Goal: Transaction & Acquisition: Purchase product/service

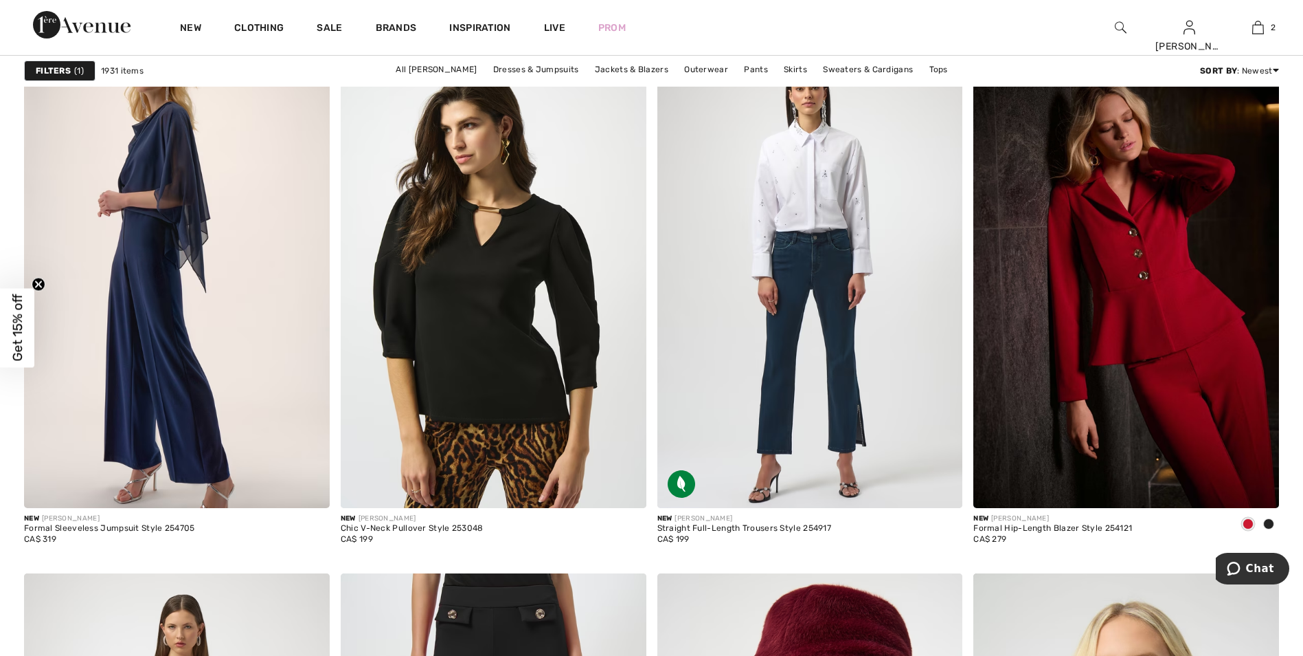
scroll to position [1512, 0]
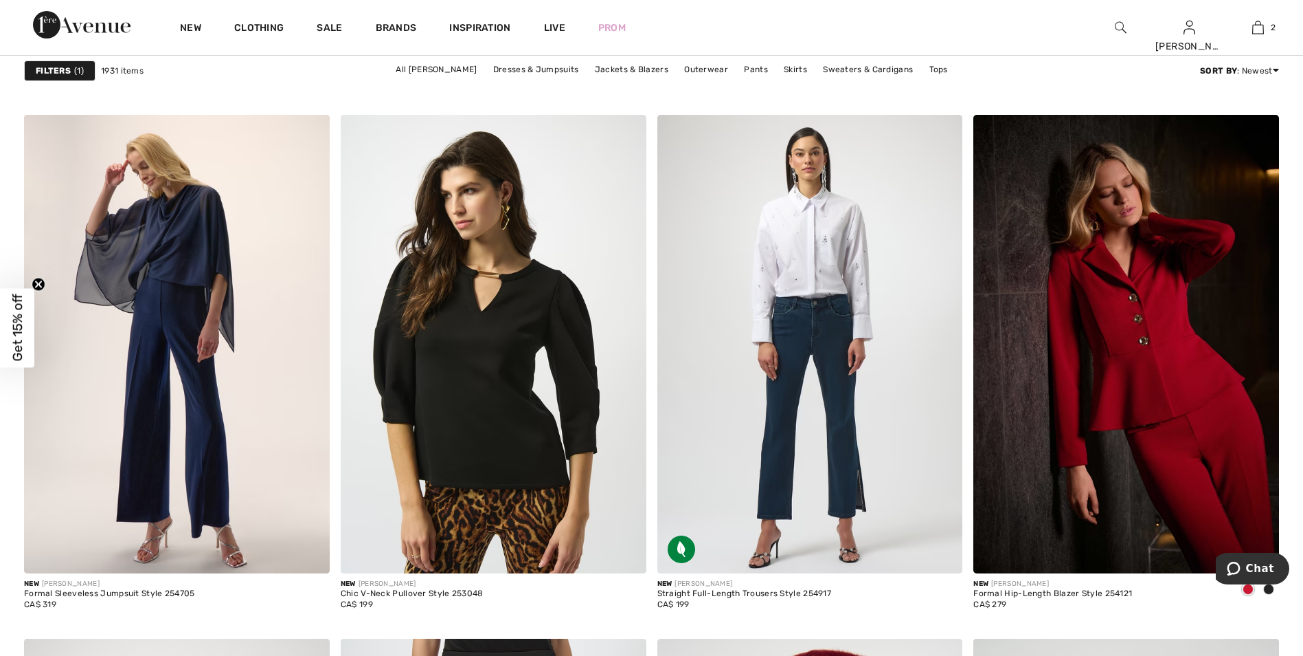
click at [58, 69] on strong "Filters" at bounding box center [53, 71] width 35 height 12
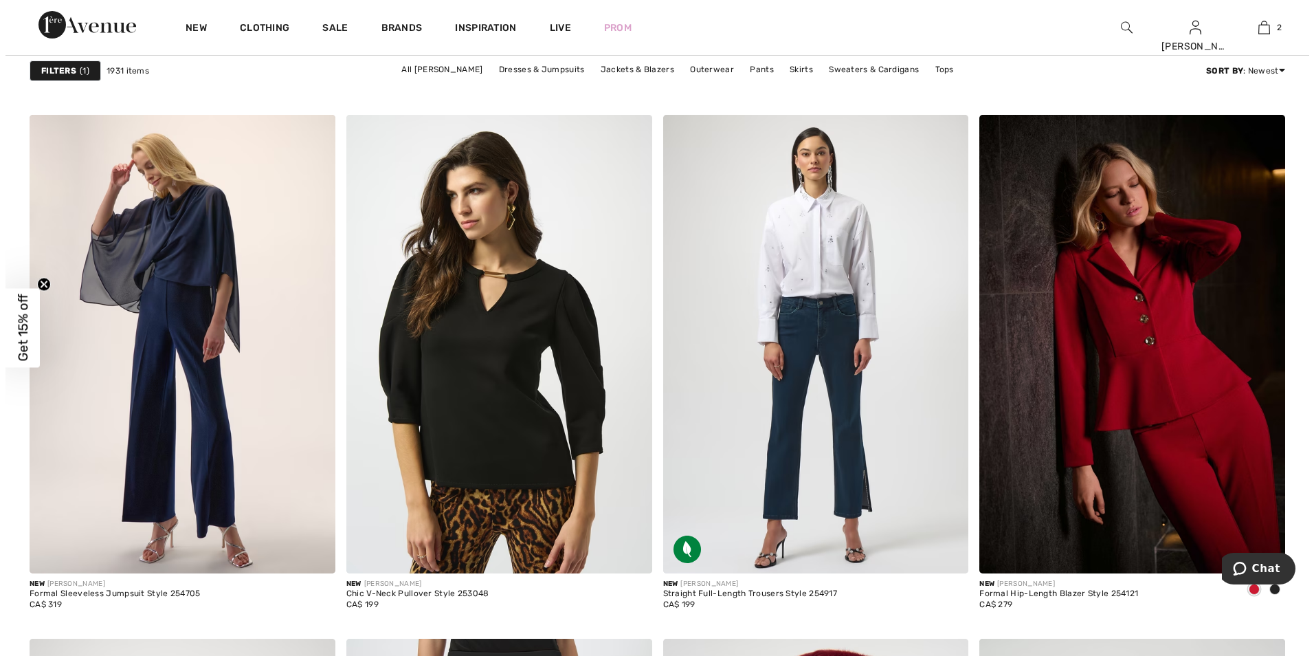
scroll to position [1522, 0]
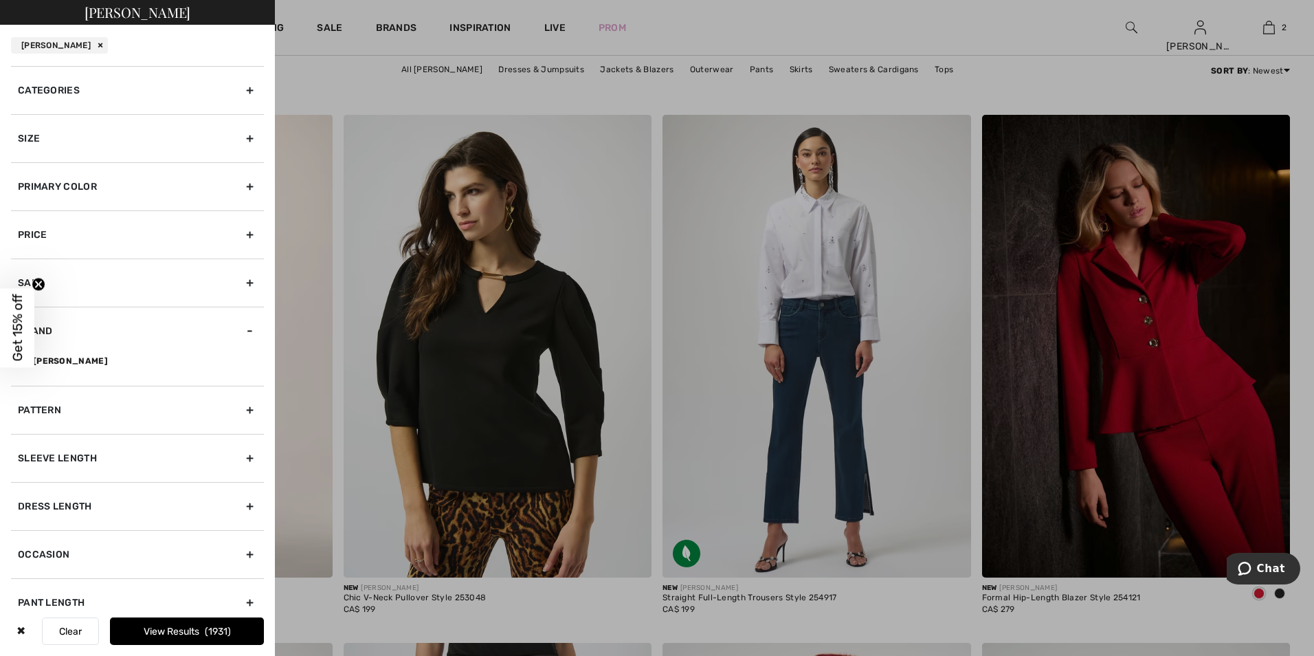
click at [368, 227] on div at bounding box center [657, 328] width 1314 height 656
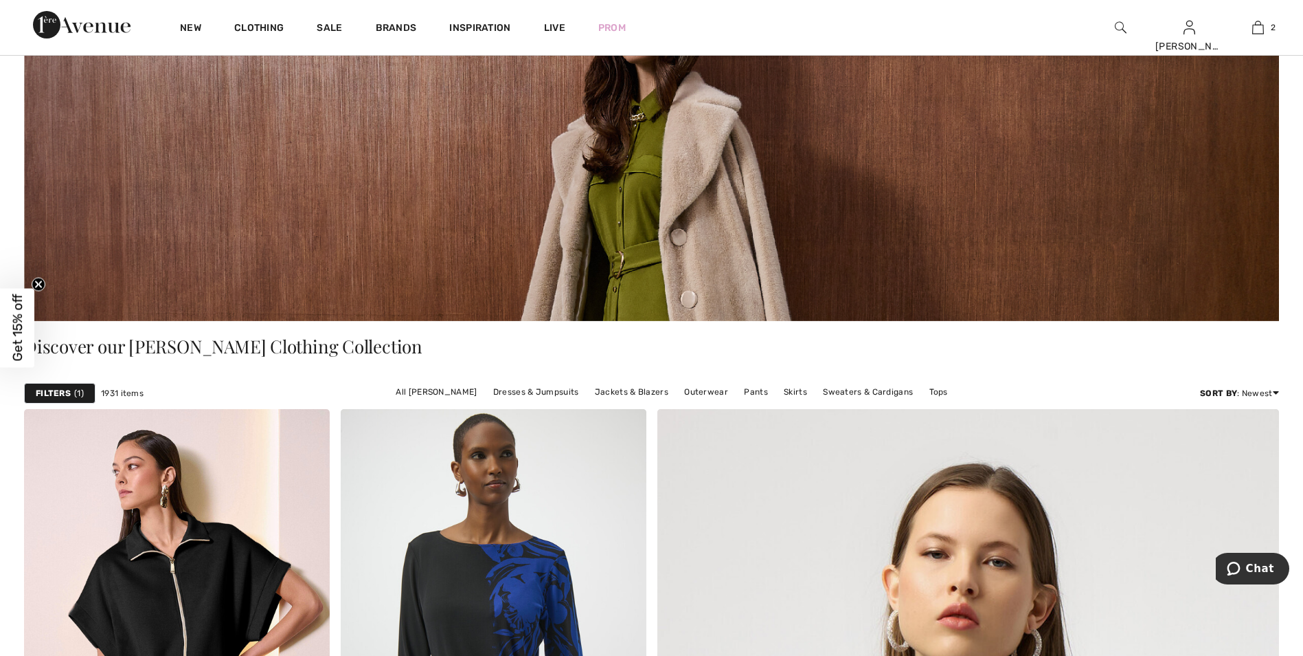
scroll to position [0, 0]
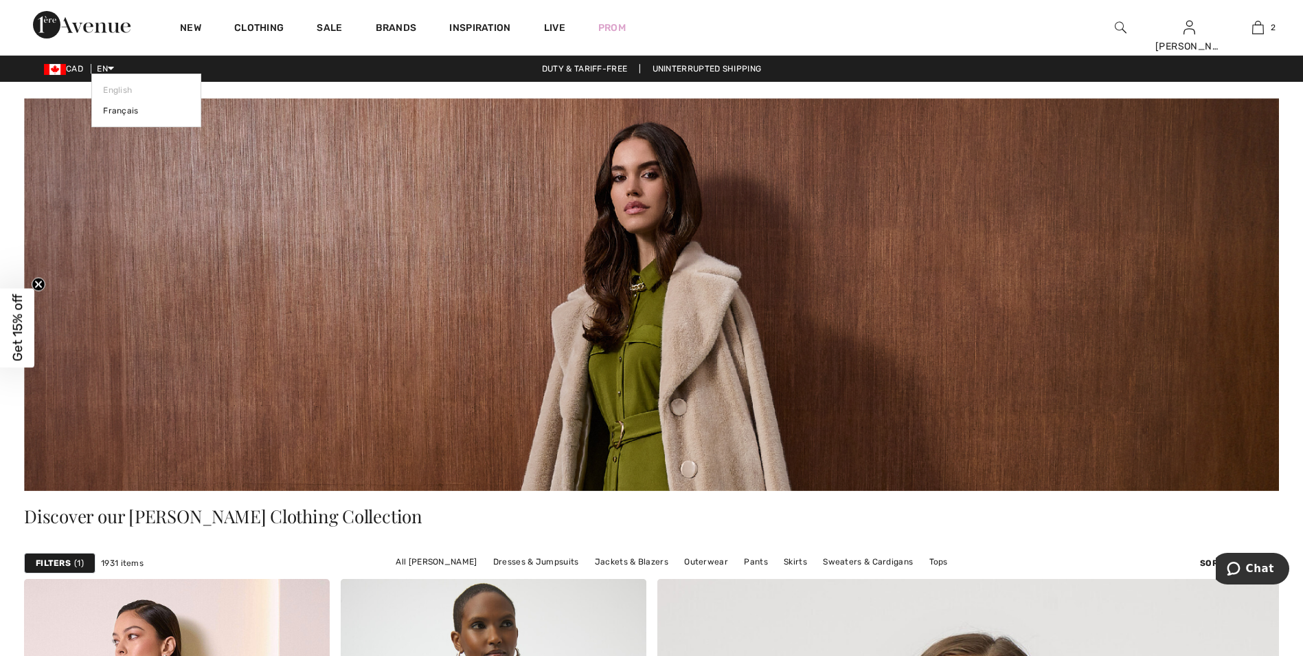
click at [114, 69] on icon at bounding box center [111, 68] width 6 height 10
click at [122, 113] on link "Français" at bounding box center [146, 110] width 87 height 21
click at [122, 112] on link "Français" at bounding box center [146, 110] width 87 height 21
click at [109, 106] on link "Français" at bounding box center [146, 110] width 87 height 21
click at [136, 109] on link "Français" at bounding box center [146, 110] width 87 height 21
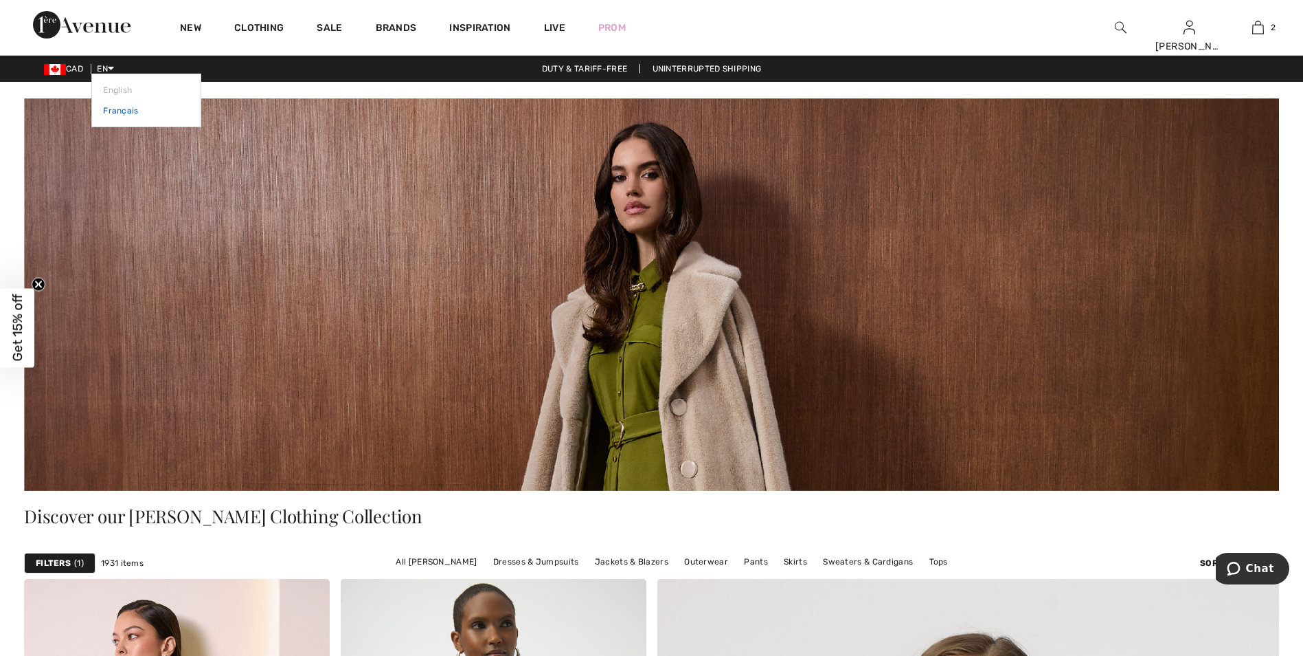
click at [113, 107] on link "Français" at bounding box center [146, 110] width 87 height 21
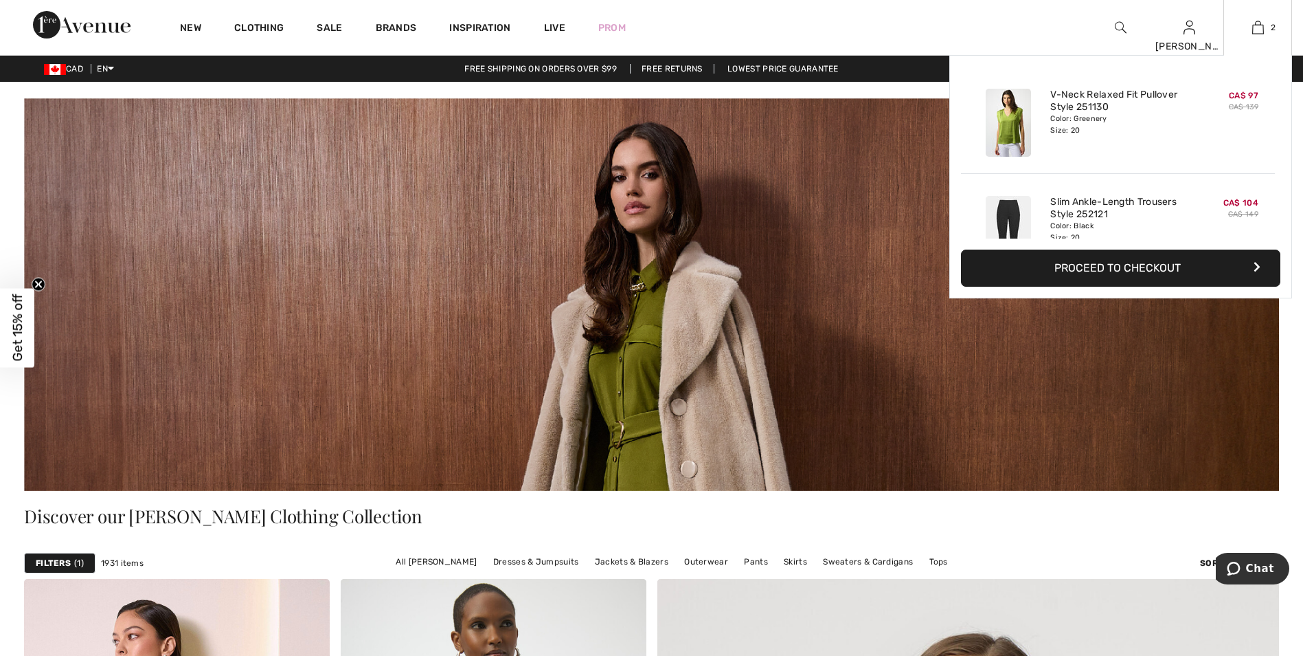
click at [1076, 273] on button "Proceed to Checkout" at bounding box center [1121, 267] width 320 height 37
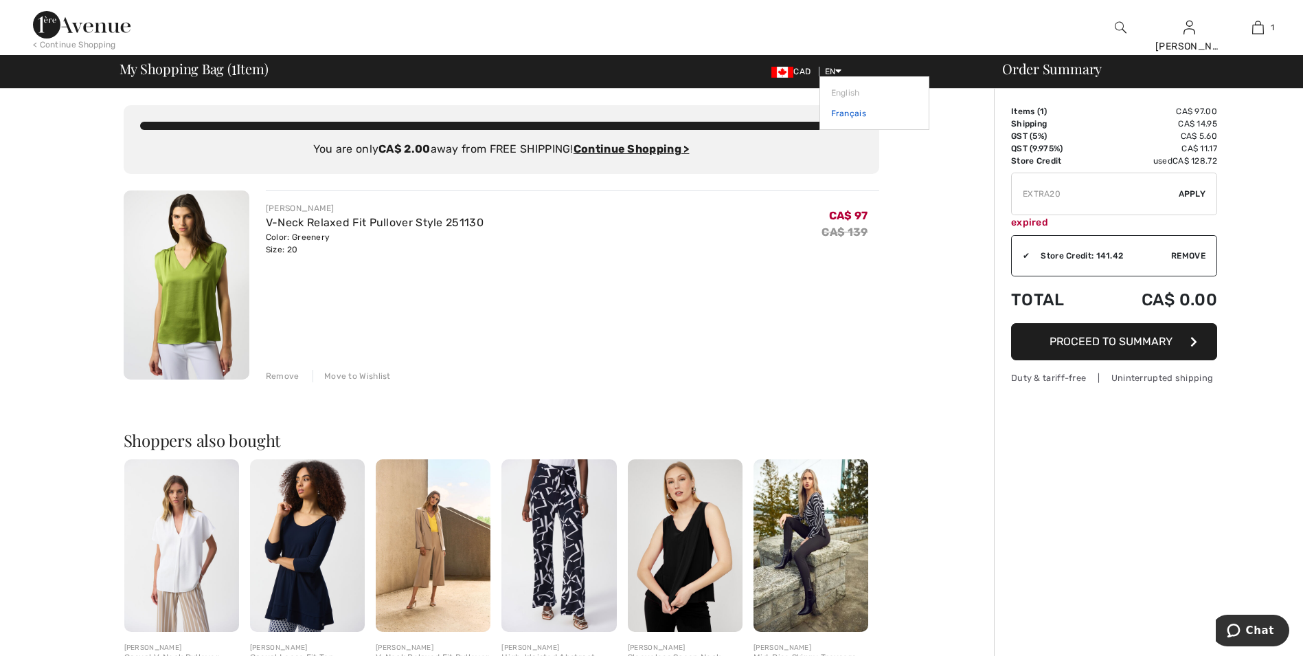
click at [849, 112] on link "Français" at bounding box center [874, 113] width 87 height 21
click at [835, 106] on link "Français" at bounding box center [874, 113] width 87 height 21
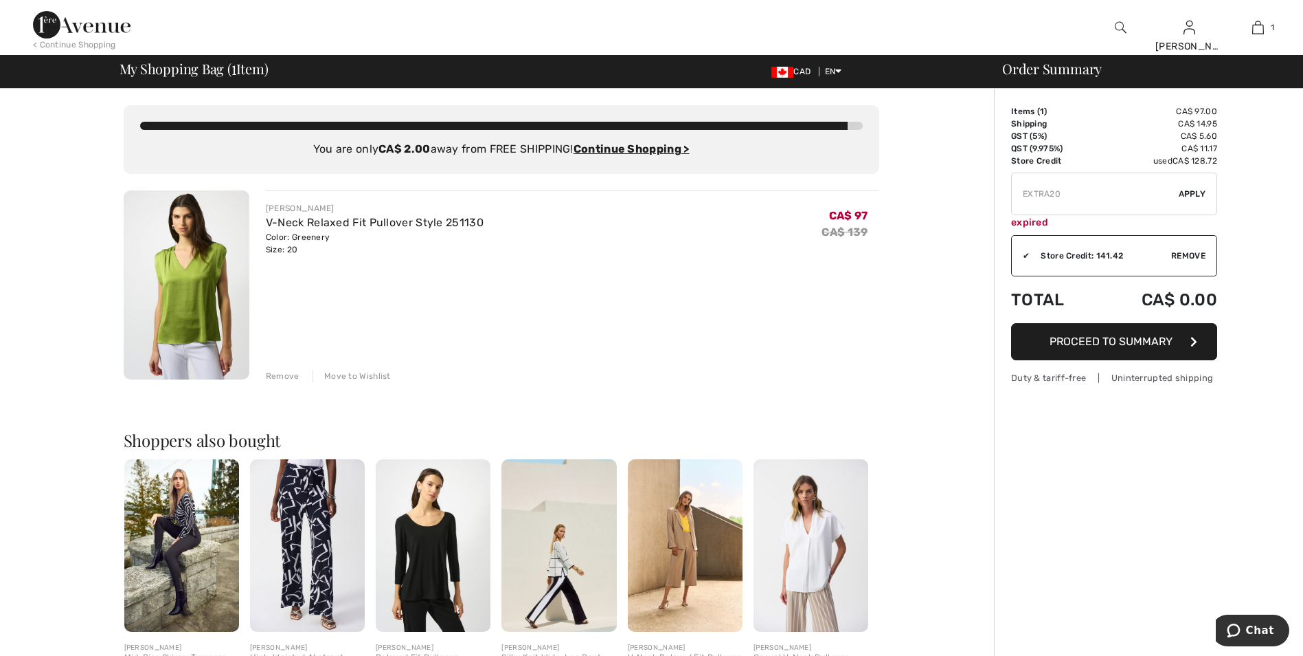
click at [743, 299] on div "JOSEPH RIBKOFF V-Neck Relaxed Fit Pullover Style 251130 Color: Greenery Size: 2…" at bounding box center [573, 286] width 614 height 192
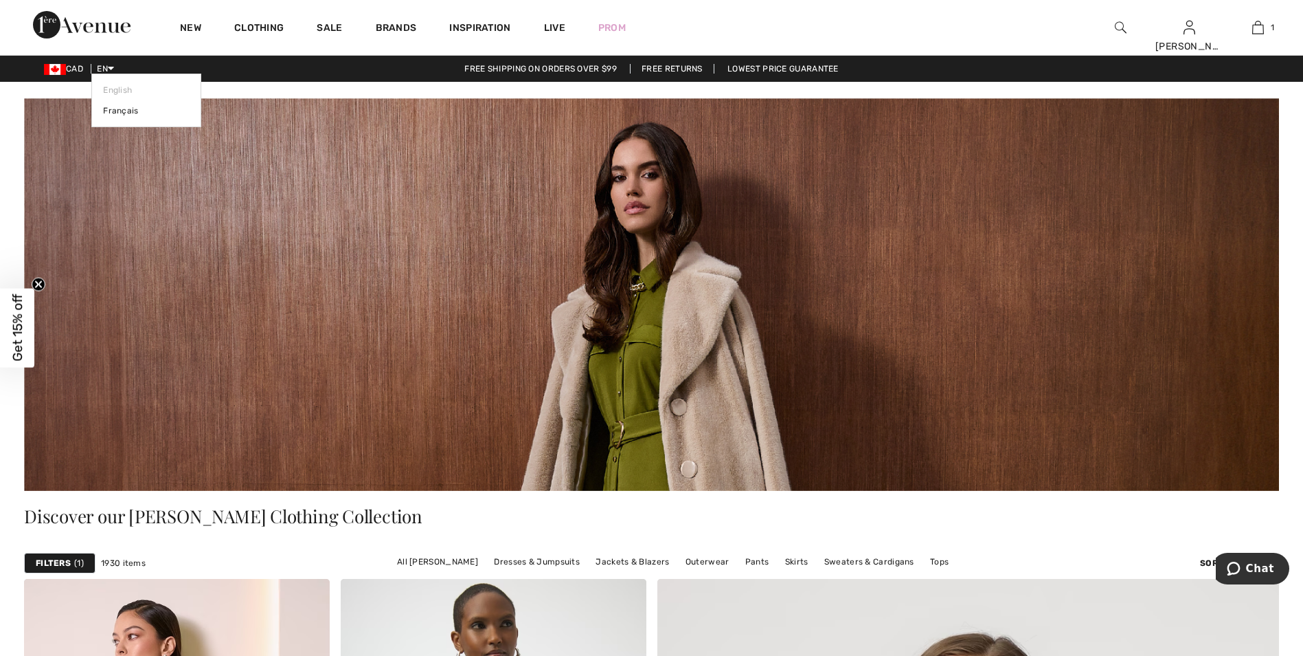
click at [109, 65] on span "EN" at bounding box center [105, 69] width 17 height 10
click at [110, 110] on link "Français" at bounding box center [146, 110] width 87 height 21
click at [115, 110] on link "Français" at bounding box center [146, 110] width 87 height 21
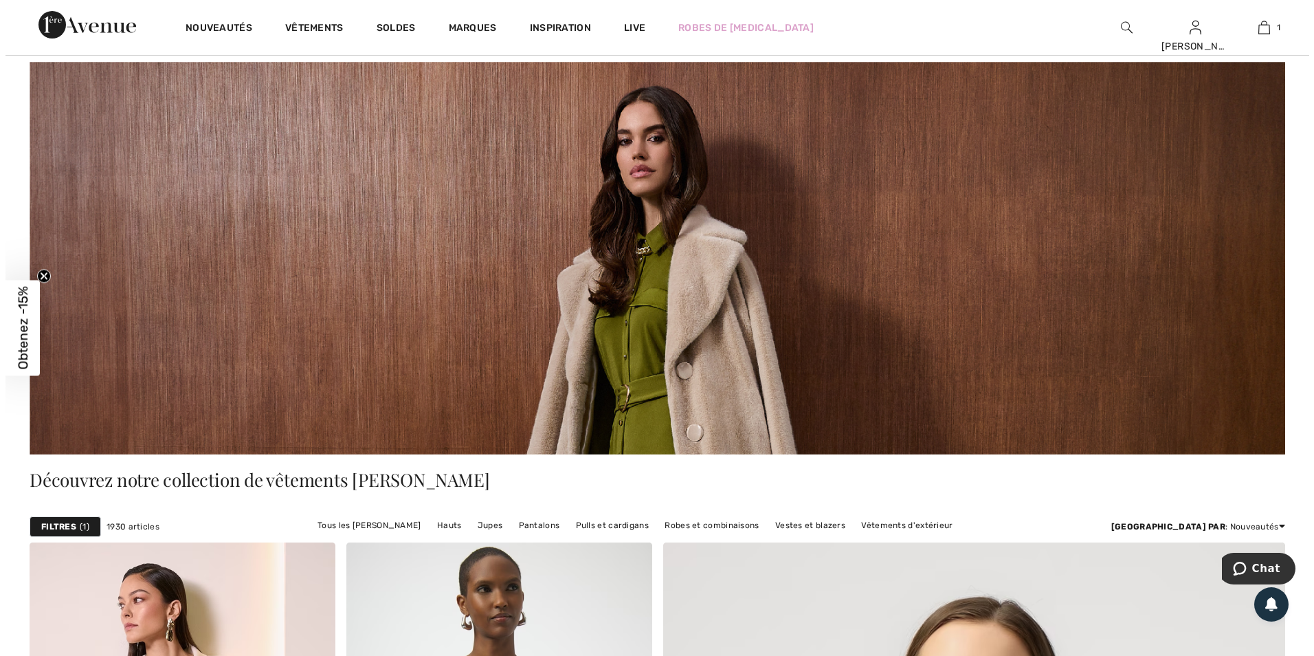
scroll to position [69, 0]
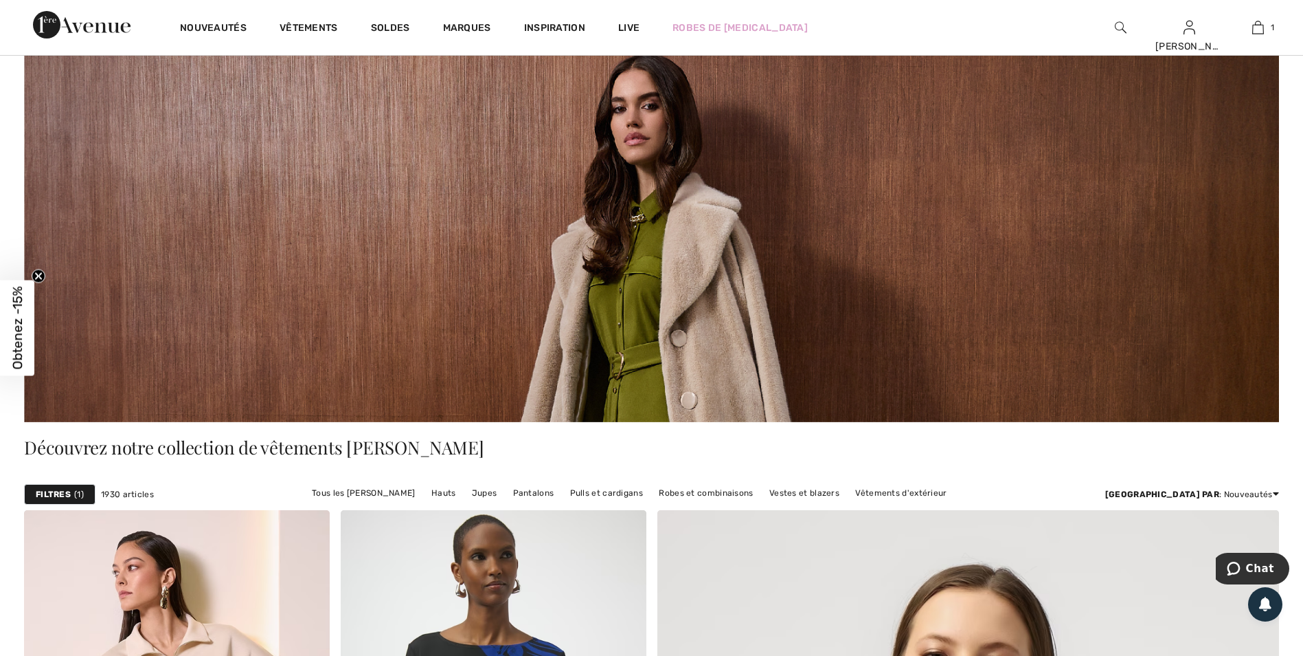
click at [42, 494] on strong "Filtres" at bounding box center [53, 494] width 35 height 12
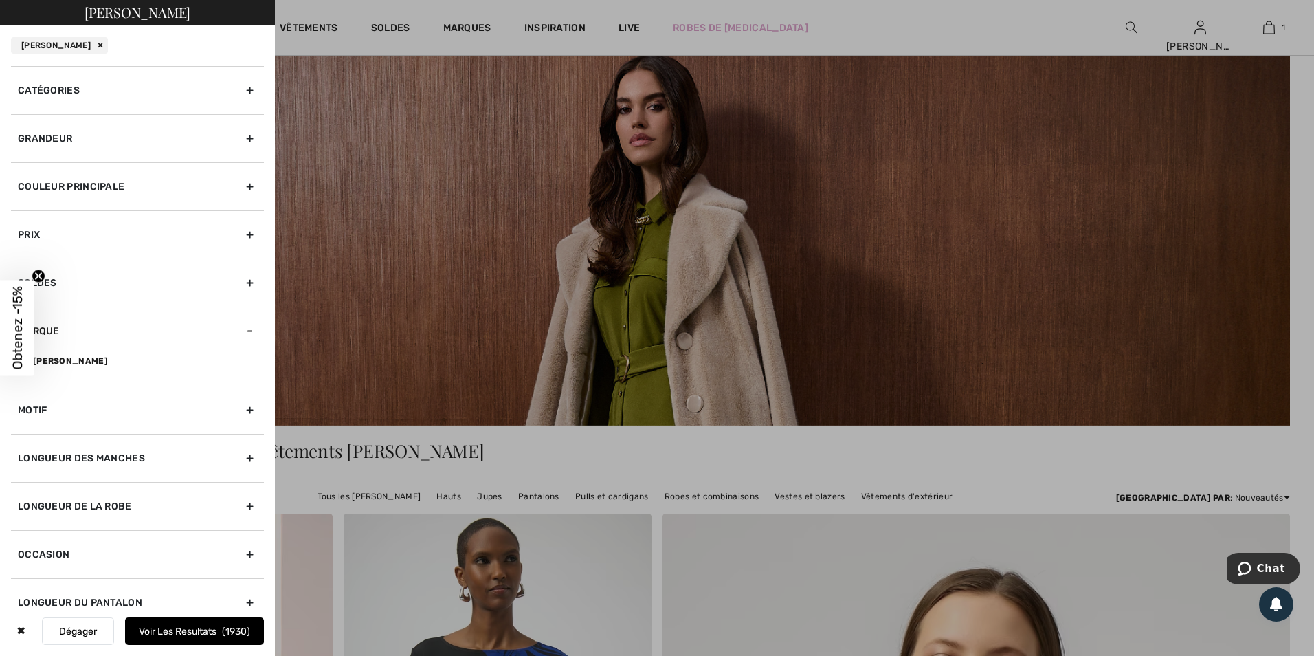
click at [240, 183] on div "Couleur Principale" at bounding box center [137, 186] width 253 height 48
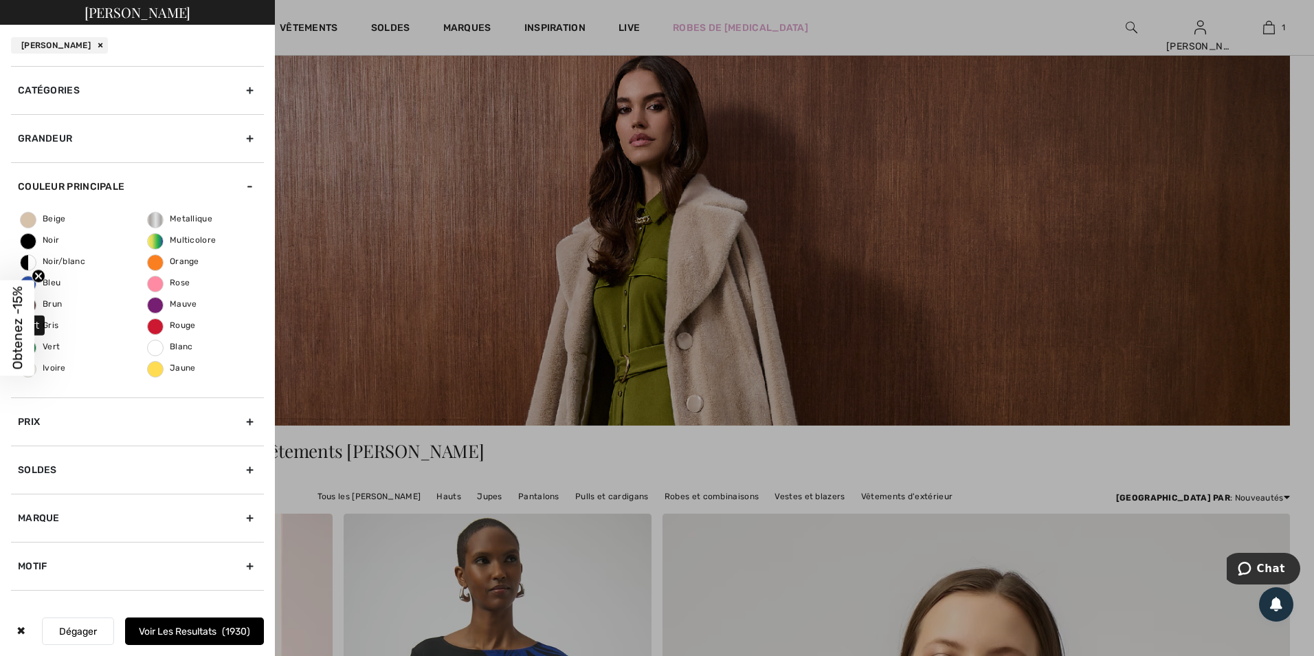
click at [48, 349] on span "Vert" at bounding box center [40, 347] width 39 height 10
click at [0, 0] on input "Vert" at bounding box center [0, 0] width 0 height 0
click at [240, 143] on div "Grandeur" at bounding box center [137, 138] width 253 height 48
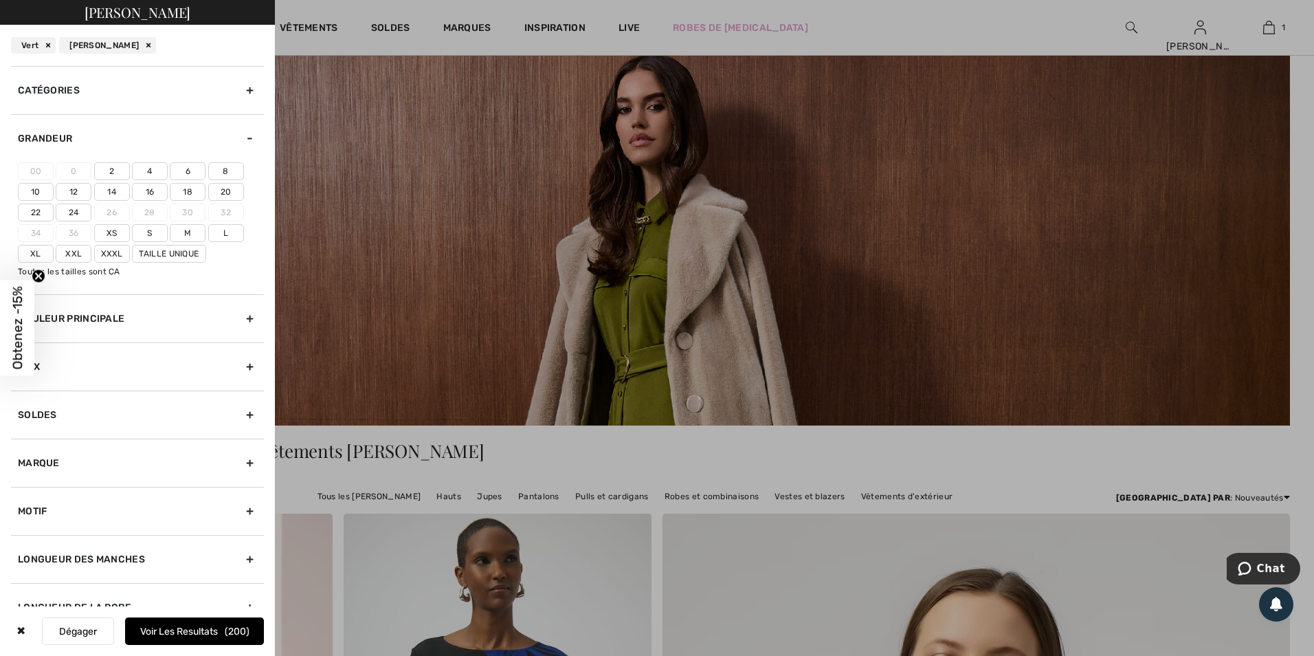
click at [190, 192] on label "18" at bounding box center [188, 192] width 36 height 18
click at [0, 0] on input"] "18" at bounding box center [0, 0] width 0 height 0
click at [221, 193] on label "20" at bounding box center [226, 192] width 36 height 18
click at [0, 0] on input"] "20" at bounding box center [0, 0] width 0 height 0
click at [75, 251] on label "Xxl" at bounding box center [74, 254] width 36 height 18
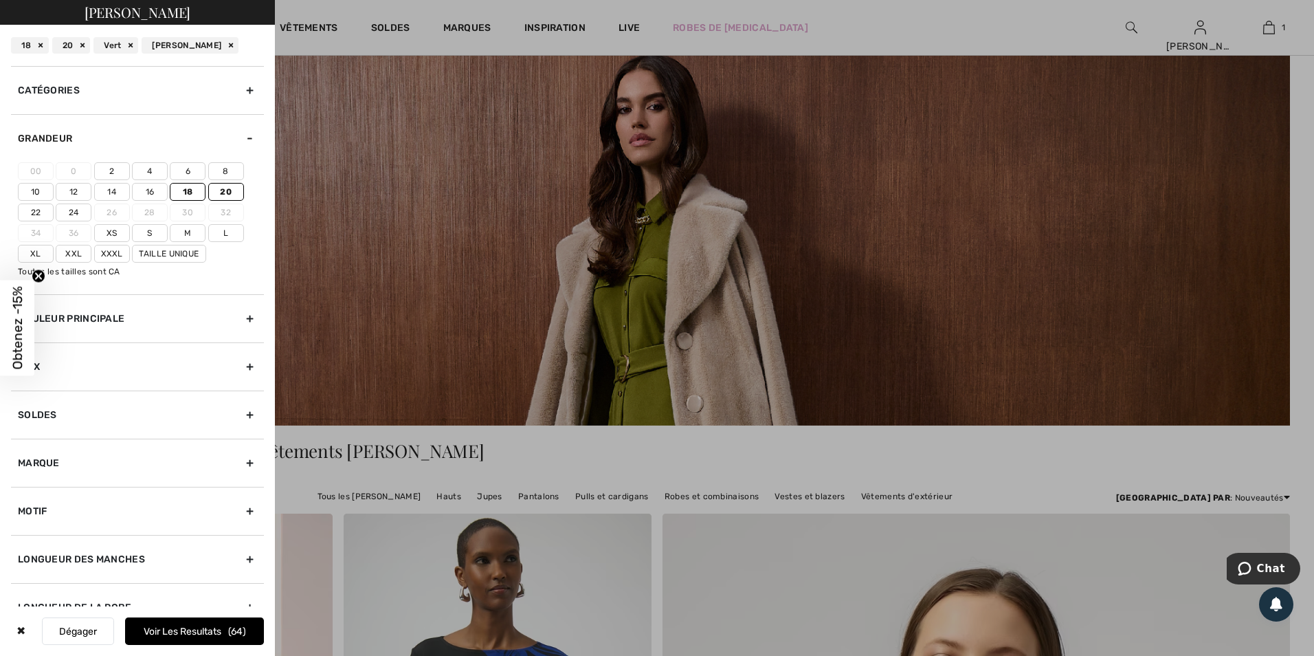
click at [0, 0] on input"] "Xxl" at bounding box center [0, 0] width 0 height 0
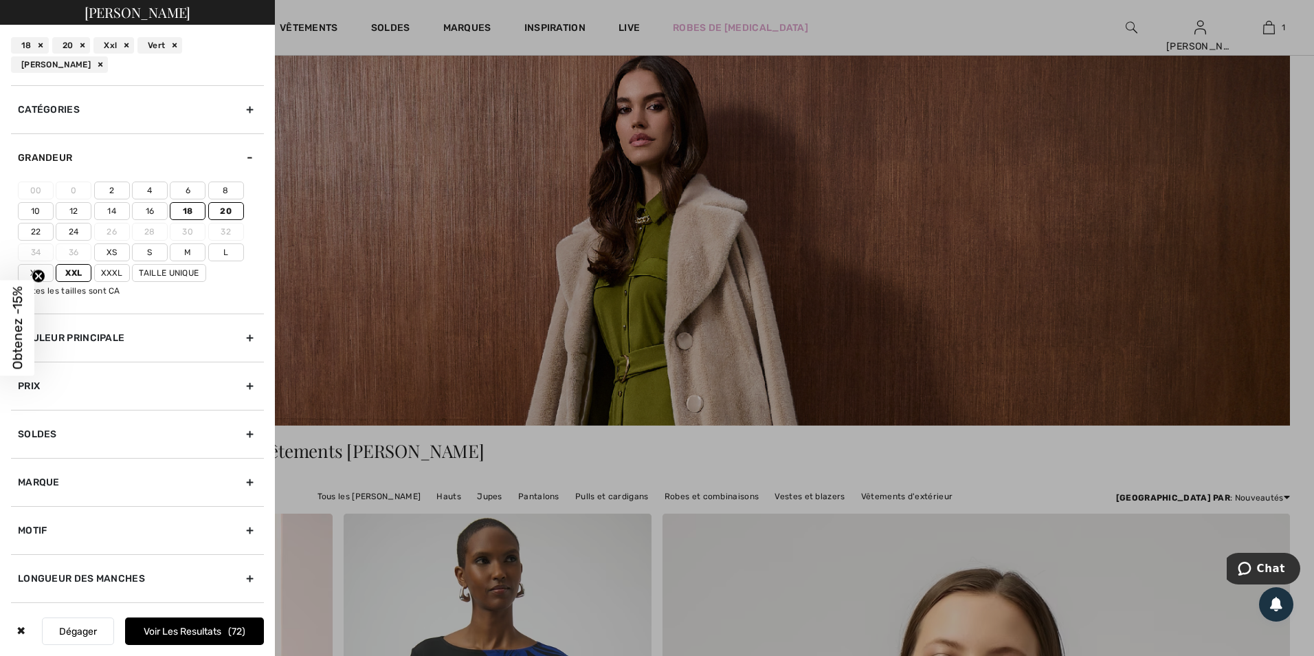
click at [116, 267] on label "Xxxl" at bounding box center [112, 273] width 36 height 18
click at [0, 0] on input"] "Xxxl" at bounding box center [0, 0] width 0 height 0
click at [168, 269] on label "Taille Unique" at bounding box center [169, 273] width 74 height 18
click at [0, 0] on input"] "Taille Unique" at bounding box center [0, 0] width 0 height 0
click at [189, 632] on button "Voir les resultats 73" at bounding box center [194, 630] width 139 height 27
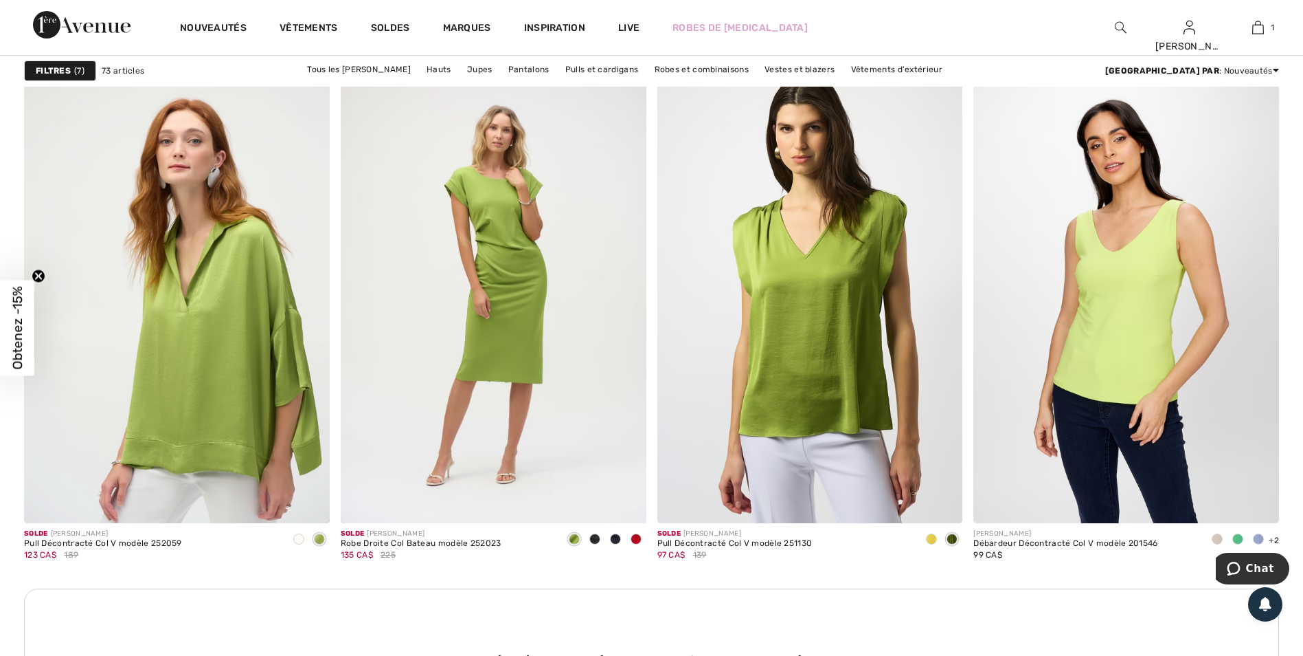
scroll to position [5772, 0]
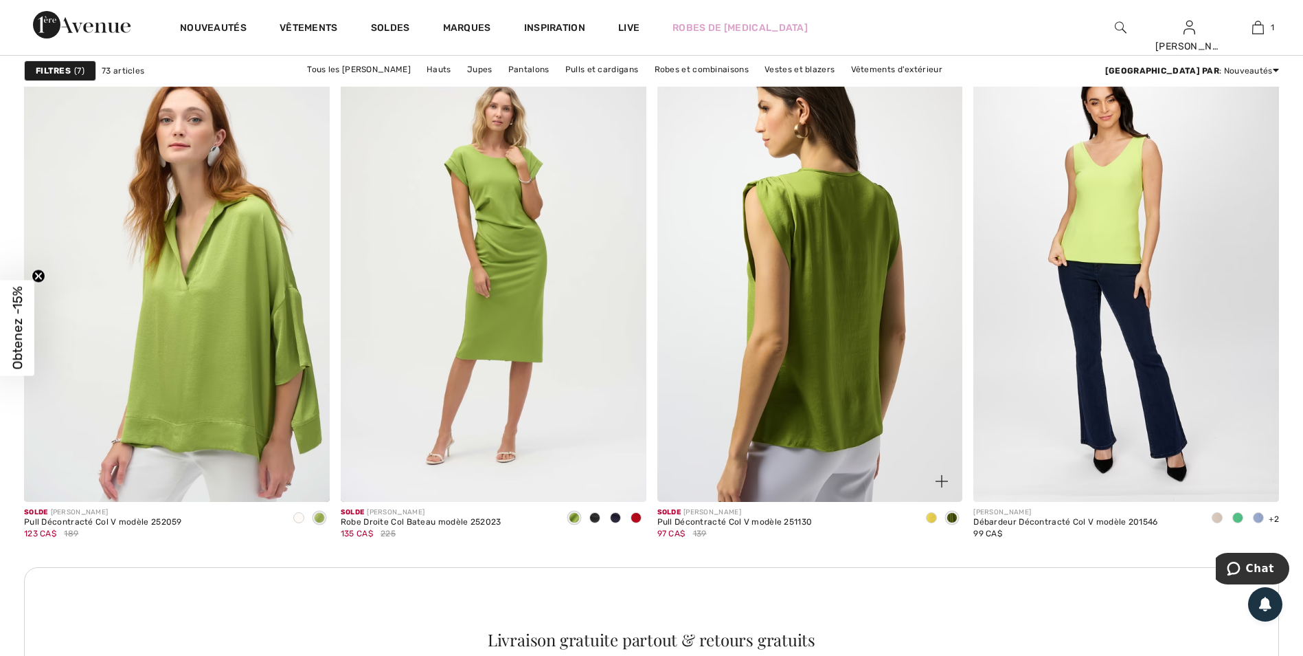
click at [847, 300] on img at bounding box center [811, 272] width 306 height 458
click at [869, 359] on img at bounding box center [811, 272] width 306 height 458
click at [837, 363] on img at bounding box center [811, 272] width 306 height 458
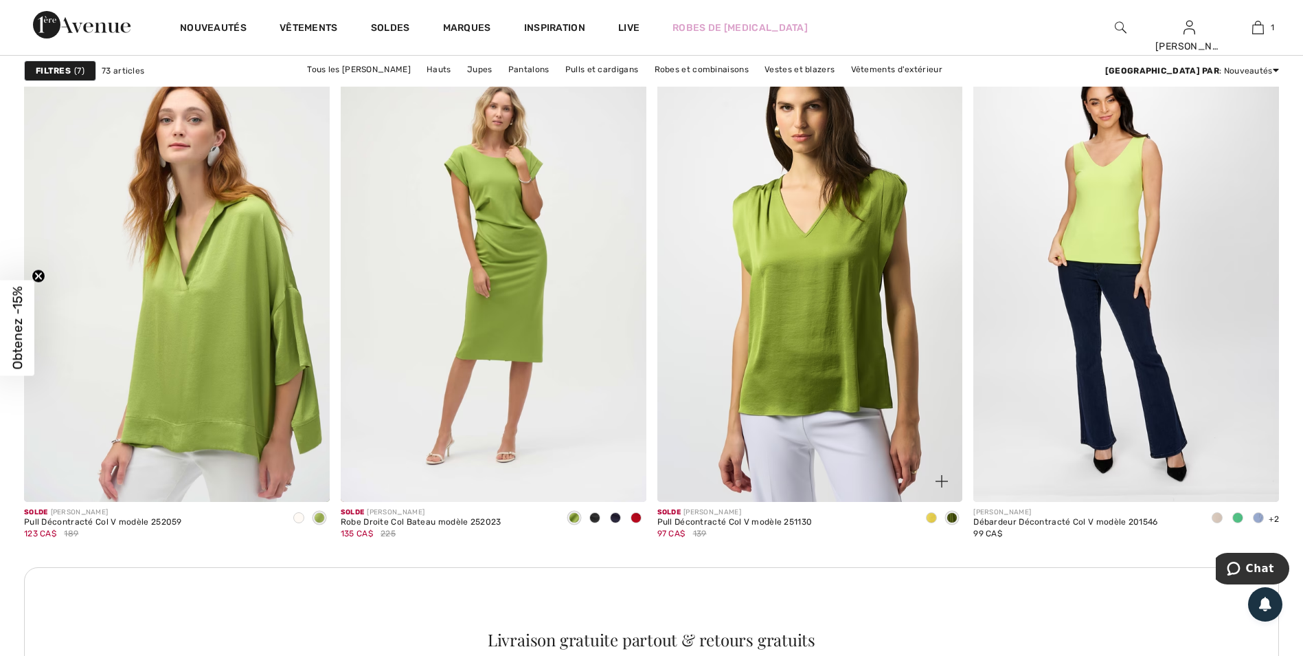
click at [939, 477] on img at bounding box center [942, 481] width 12 height 12
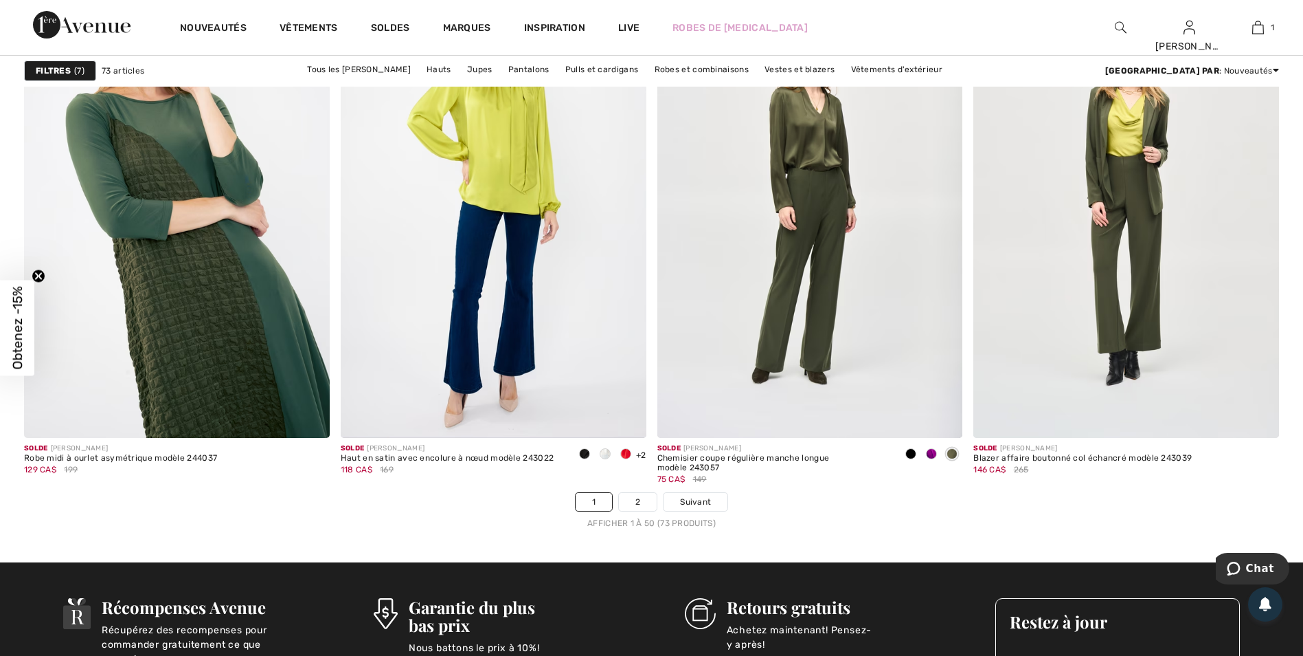
scroll to position [7627, 0]
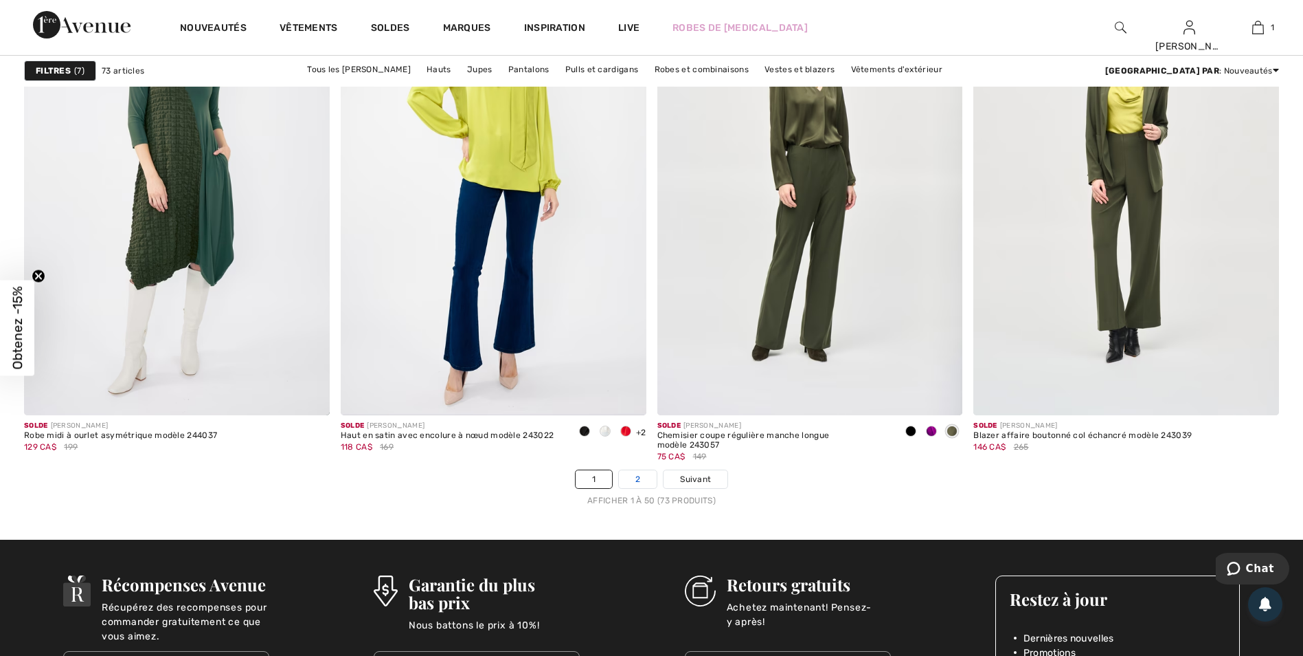
click at [640, 476] on link "2" at bounding box center [638, 479] width 38 height 18
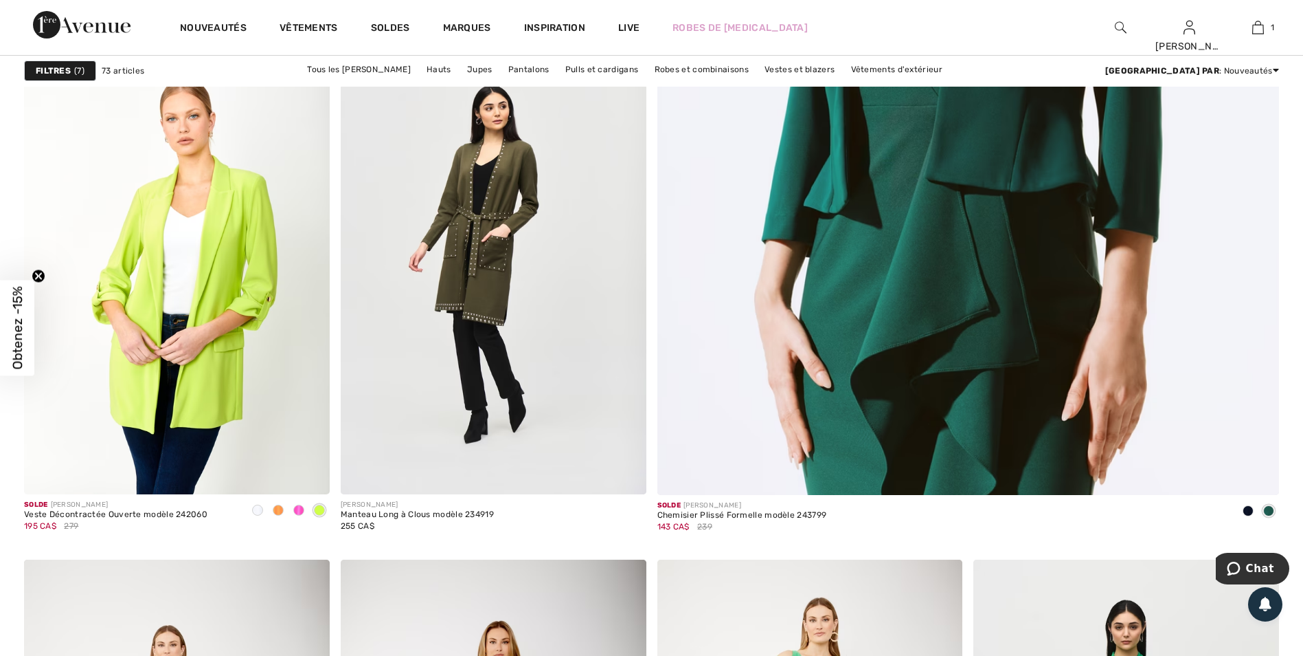
scroll to position [687, 0]
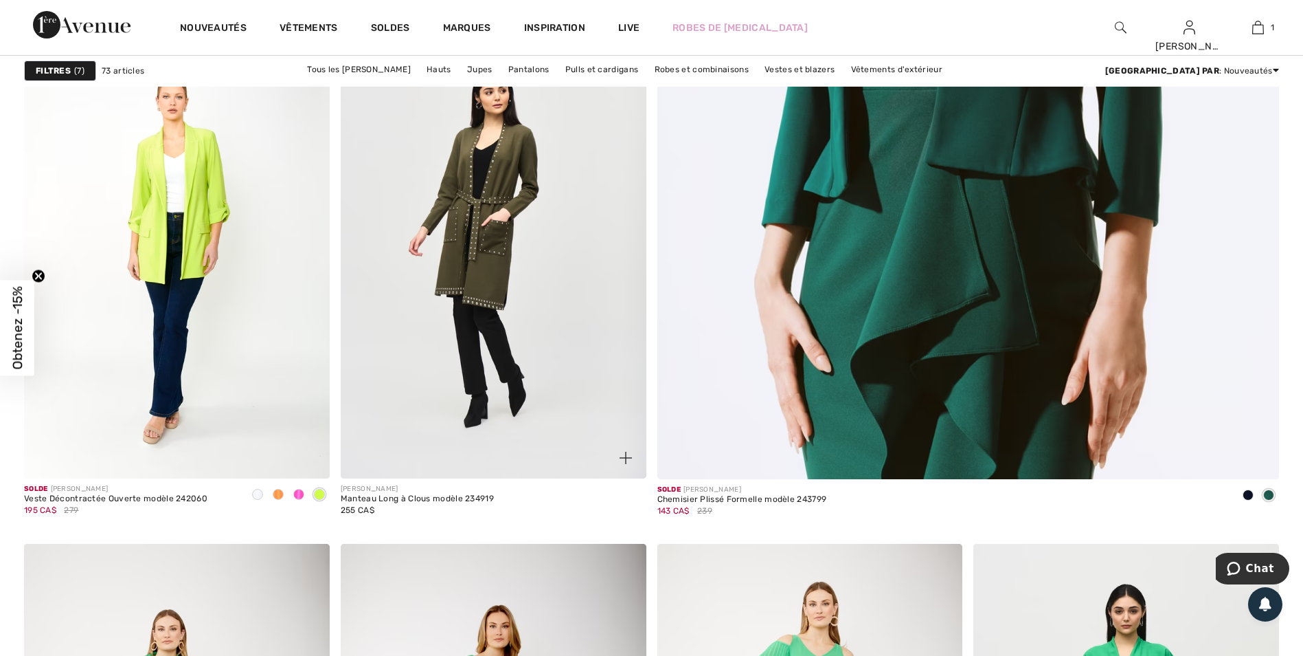
click at [630, 458] on img at bounding box center [626, 457] width 12 height 12
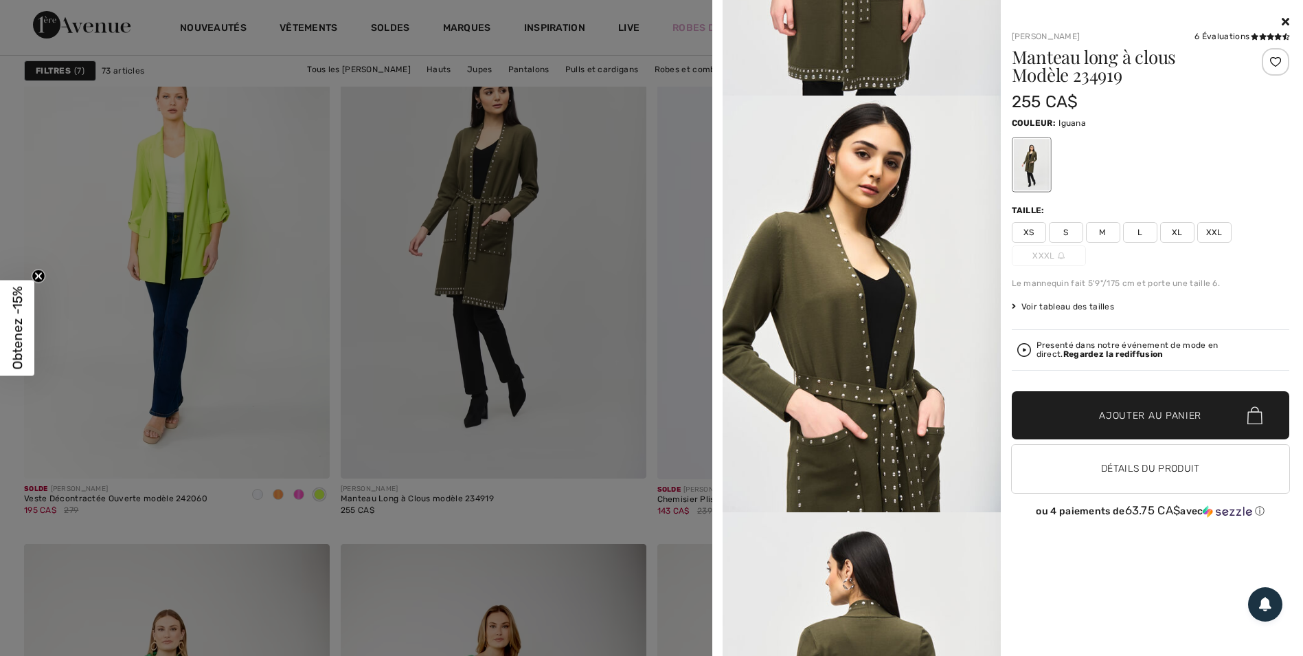
scroll to position [714, 0]
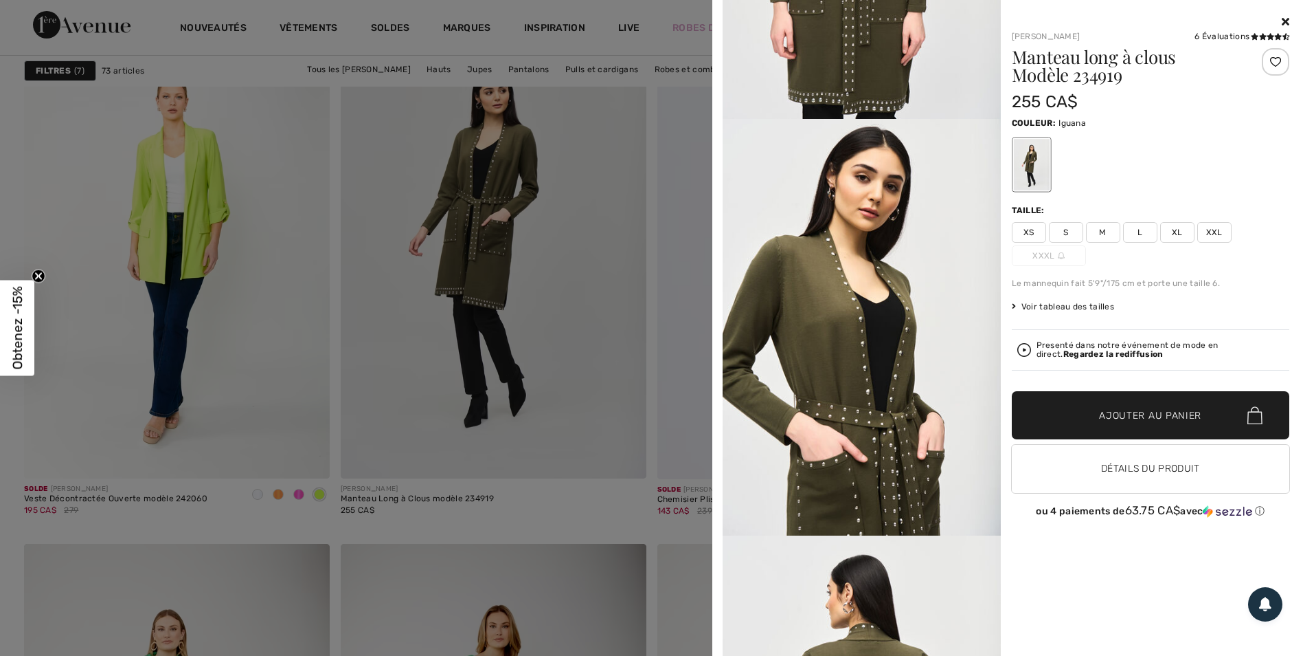
click at [856, 331] on img at bounding box center [862, 327] width 278 height 416
click at [491, 257] on div at bounding box center [651, 328] width 1303 height 656
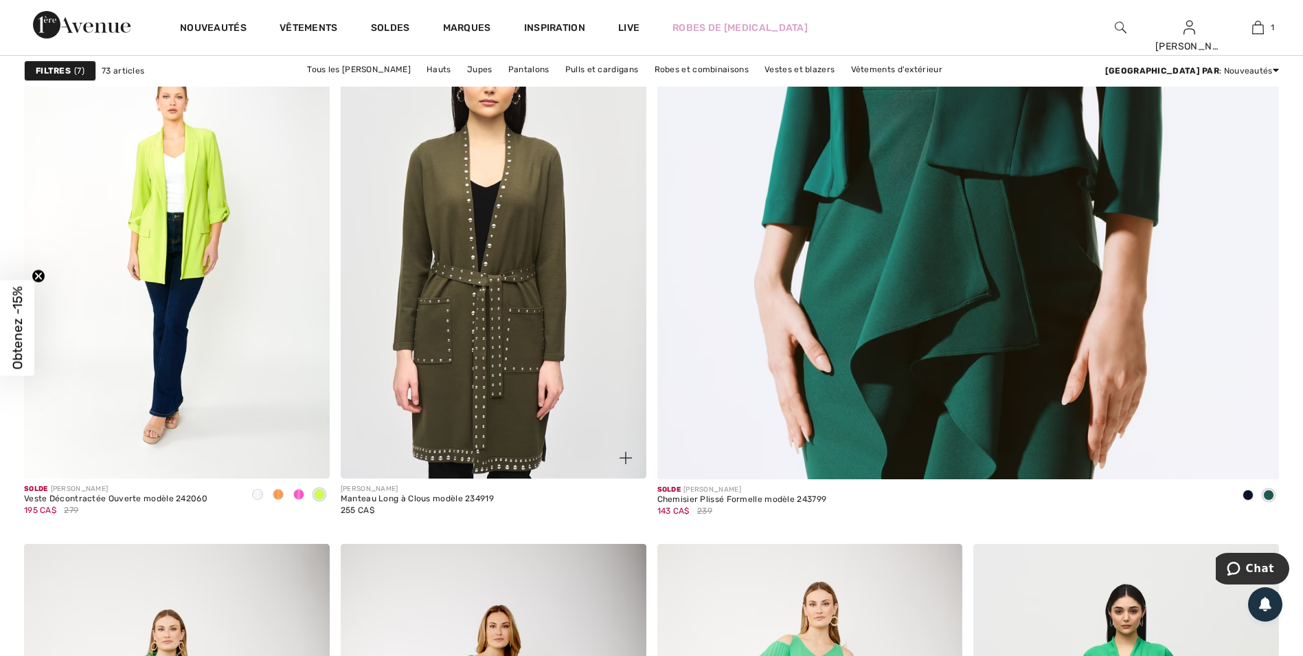
click at [516, 272] on img at bounding box center [494, 249] width 306 height 458
click at [471, 421] on img at bounding box center [494, 249] width 306 height 458
click at [502, 427] on img at bounding box center [494, 249] width 306 height 458
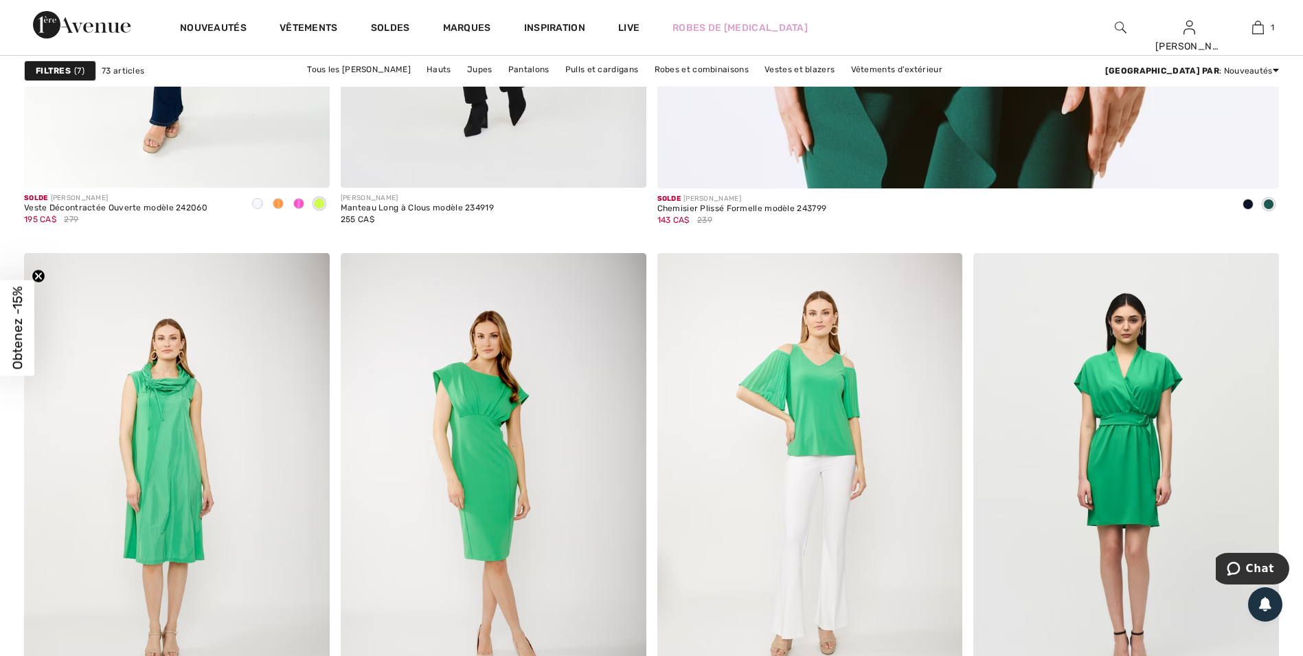
scroll to position [1015, 0]
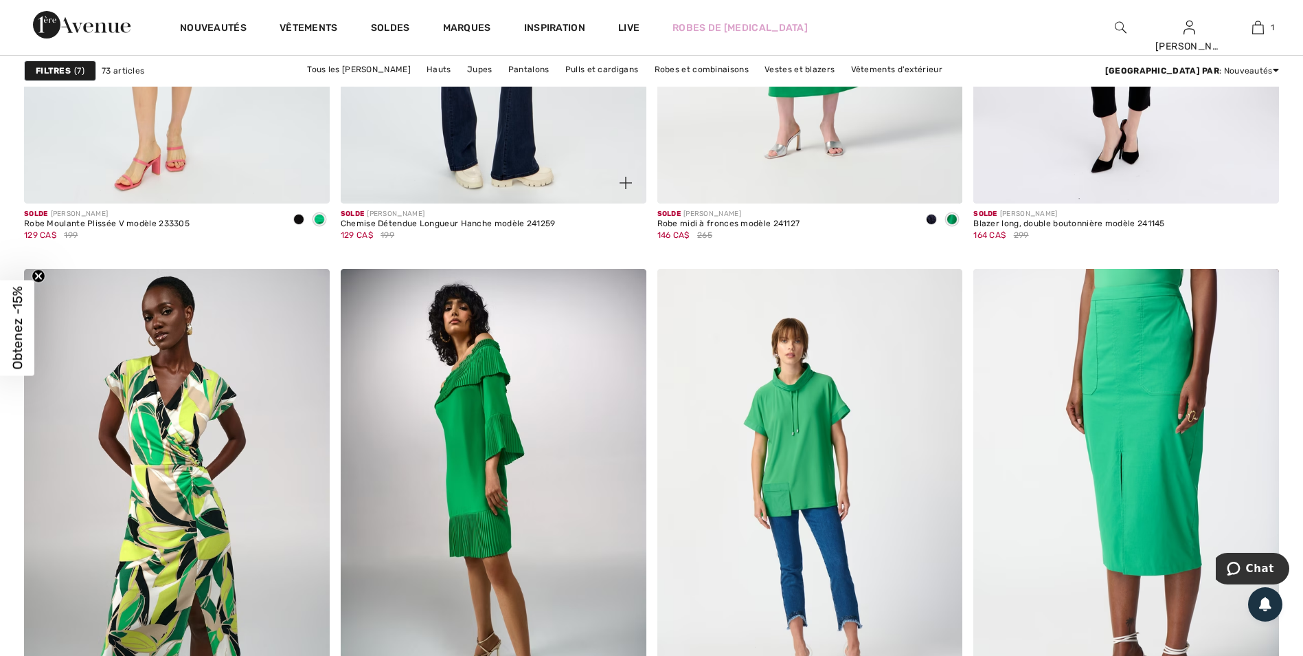
scroll to position [2679, 0]
